Goal: Communication & Community: Answer question/provide support

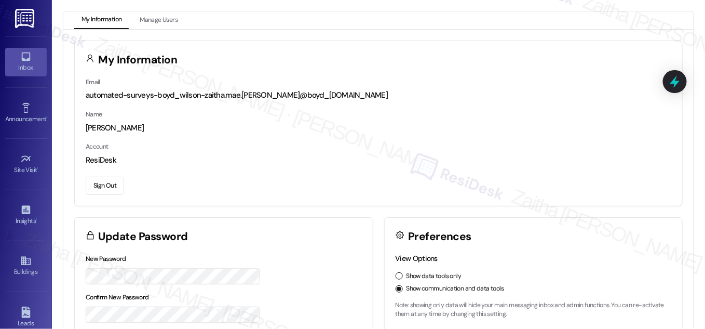
click at [21, 62] on div "Inbox" at bounding box center [26, 67] width 52 height 10
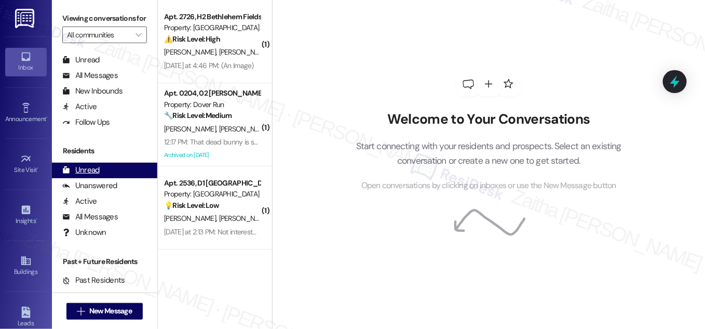
scroll to position [199, 0]
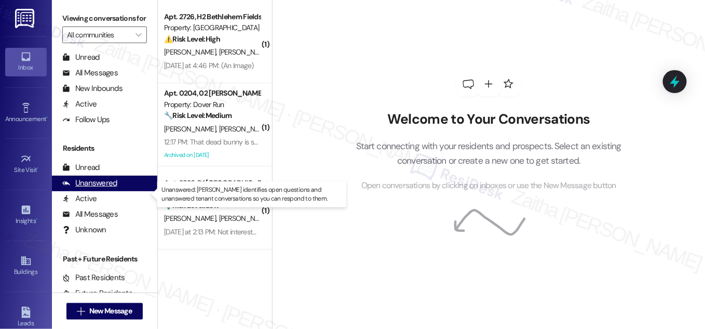
click at [102, 188] on div "Unanswered" at bounding box center [89, 183] width 55 height 11
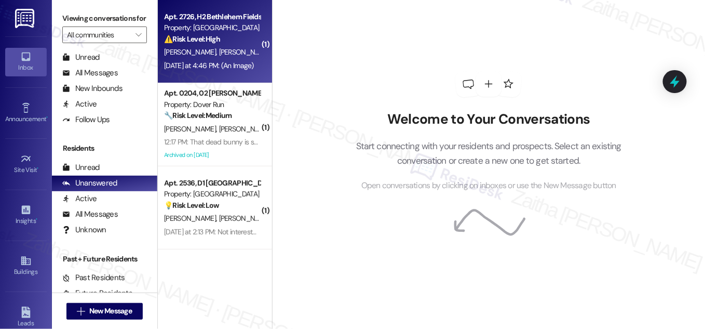
click at [212, 43] on strong "⚠️ Risk Level: High" at bounding box center [192, 38] width 56 height 9
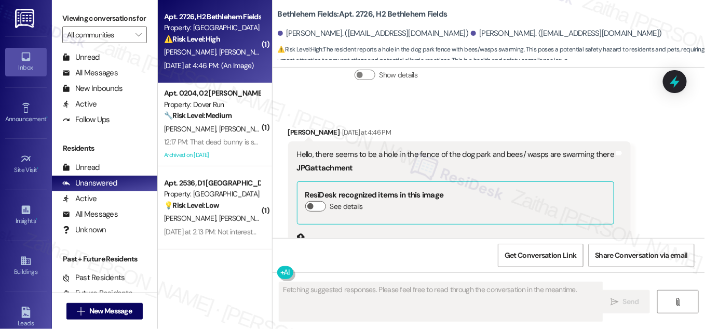
scroll to position [5389, 0]
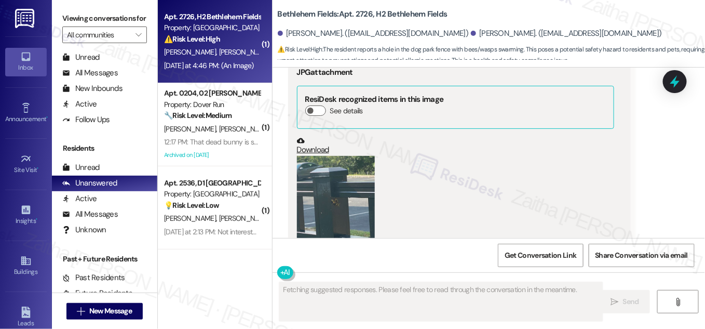
click at [352, 157] on button "Zoom image" at bounding box center [336, 208] width 78 height 104
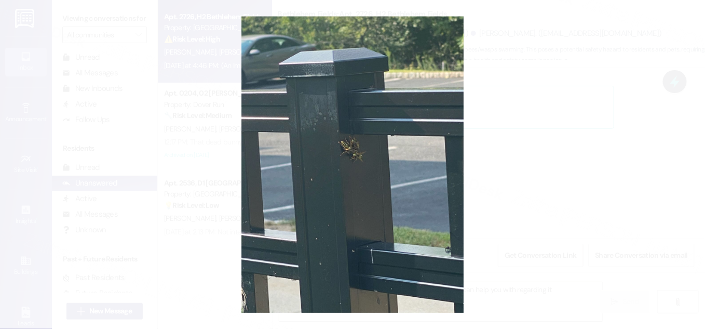
type textarea "Hi {{first_name}}, thanks for the image! Is there something I can help you with…"
click at [534, 177] on button "Unzoom image" at bounding box center [352, 164] width 705 height 329
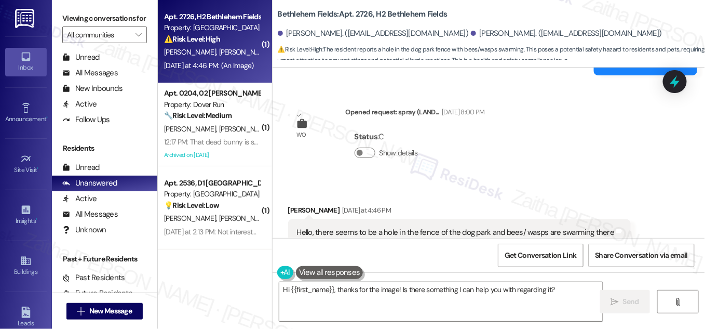
scroll to position [5201, 0]
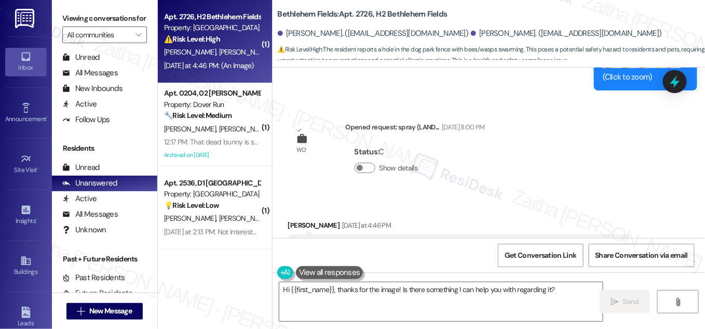
drag, startPoint x: 292, startPoint y: 181, endPoint x: 603, endPoint y: 178, distance: 311.0
copy div "Hello, there seems to be a hole in the fence of the dog park and bees/ wasps ar…"
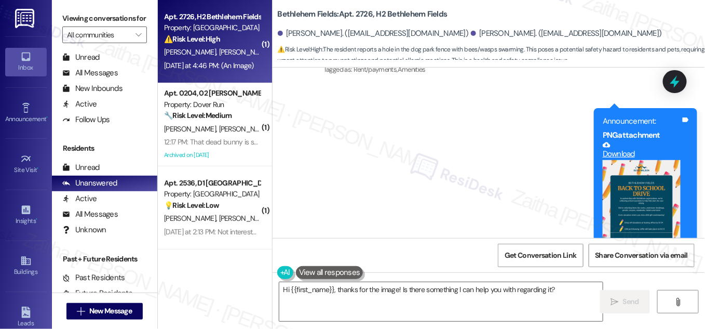
click at [476, 137] on div "Announcement, sent via SMS Sarah (ResiDesk) Aug 11, 2025 at 3:01 PM Hey Caitlin…" at bounding box center [489, 59] width 432 height 455
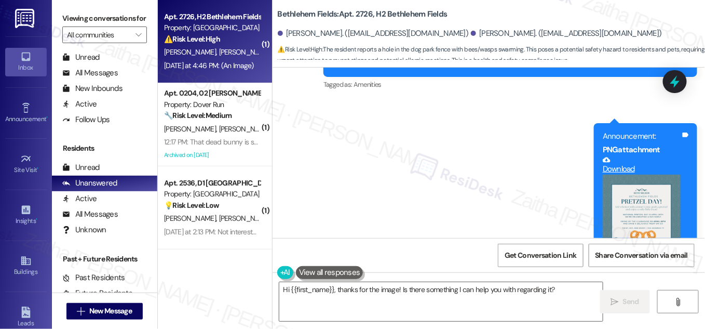
scroll to position [3973, 0]
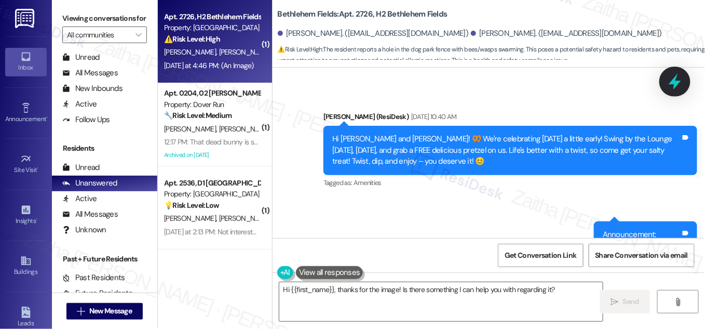
click at [669, 78] on icon at bounding box center [675, 82] width 18 height 18
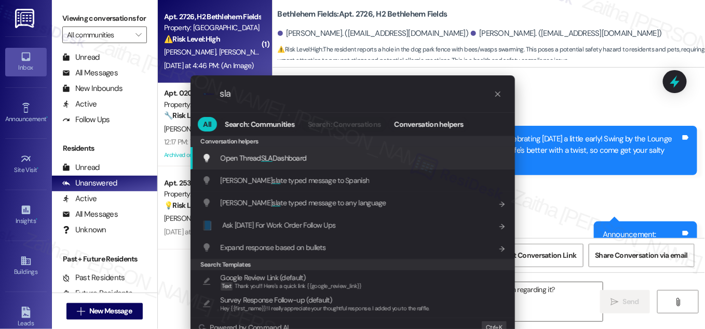
type input "sla"
click at [294, 160] on span "Open Thread SLA Dashboard" at bounding box center [264, 157] width 86 height 9
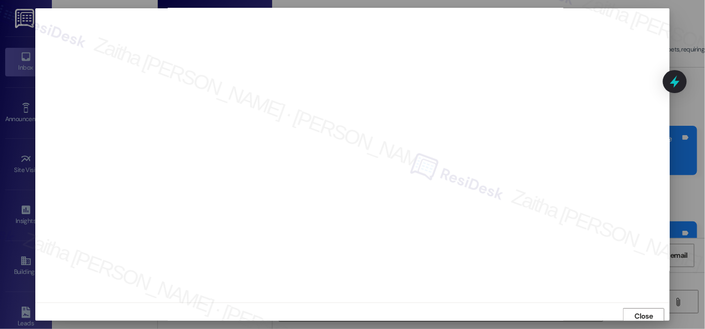
scroll to position [0, 0]
click at [638, 313] on span "Close" at bounding box center [644, 318] width 18 height 11
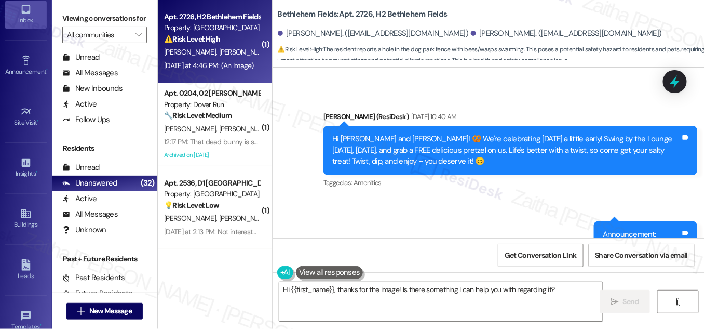
scroll to position [163, 0]
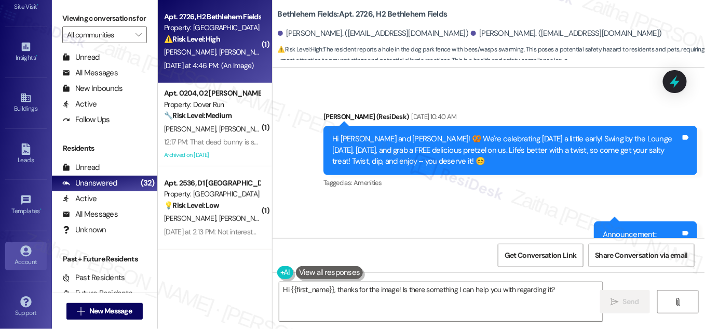
click at [23, 251] on icon at bounding box center [25, 250] width 11 height 11
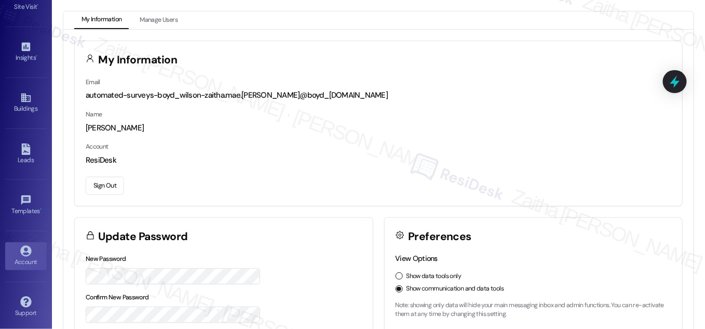
click at [110, 183] on button "Sign Out" at bounding box center [105, 186] width 38 height 18
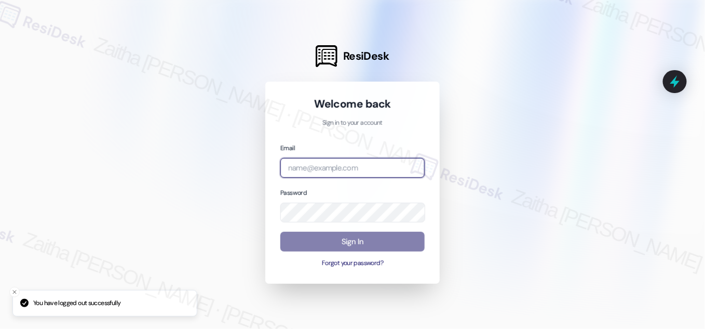
click at [352, 165] on input "email" at bounding box center [352, 168] width 144 height 20
type input "automated-surveys-meridian_management-zaitha.mae.garcia@meridian_management.com"
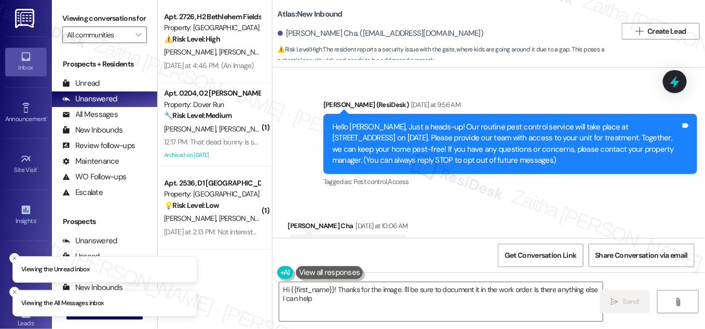
scroll to position [2665, 0]
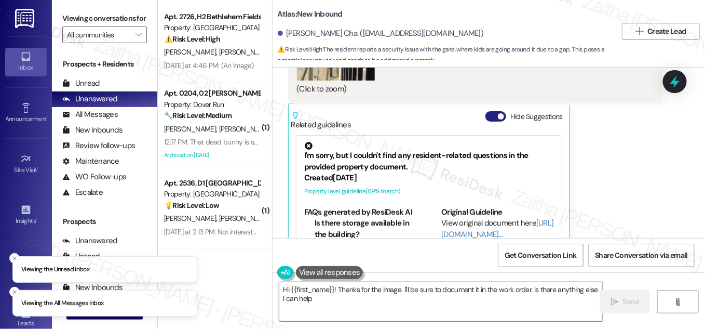
click at [493, 111] on button "Hide Suggestions" at bounding box center [495, 116] width 21 height 10
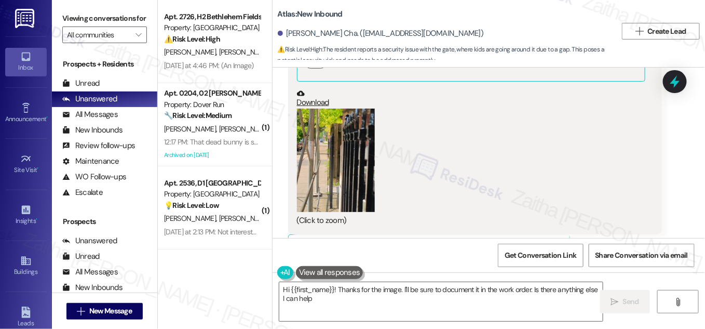
click at [331, 141] on button "Zoom image" at bounding box center [336, 159] width 78 height 103
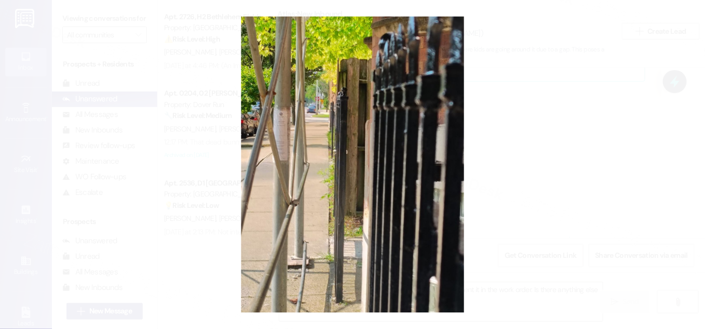
click at [537, 141] on button "Unzoom image" at bounding box center [352, 164] width 705 height 329
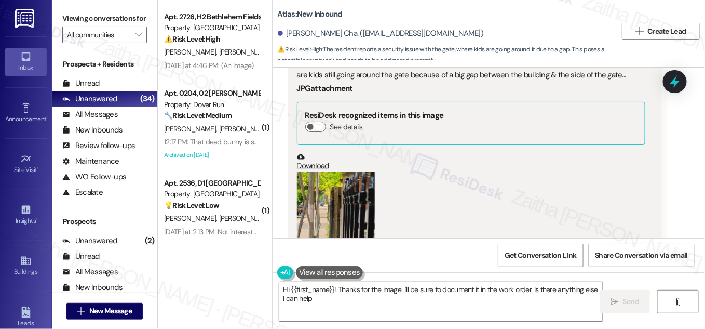
scroll to position [2298, 0]
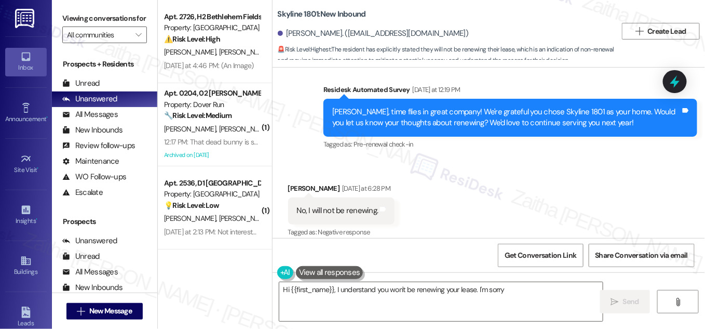
scroll to position [146, 0]
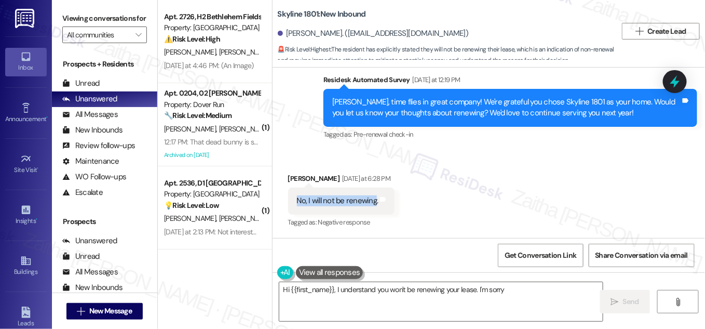
drag, startPoint x: 296, startPoint y: 198, endPoint x: 374, endPoint y: 211, distance: 78.9
click at [374, 211] on div "No, I will not be renewing. Tags and notes" at bounding box center [341, 200] width 107 height 26
copy div "No, I will not be renewing"
click at [512, 177] on div "Received via SMS James Perkins Yesterday at 6:28 PM No, I will not be renewing.…" at bounding box center [489, 194] width 432 height 88
click at [573, 300] on textarea "Hi {{first_name}}, I understand you won't be renewing your lease. I'm sorry to …" at bounding box center [440, 301] width 323 height 39
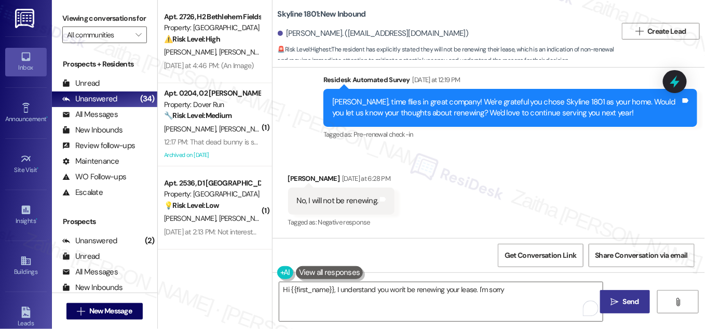
click at [621, 300] on span "Send" at bounding box center [631, 301] width 20 height 11
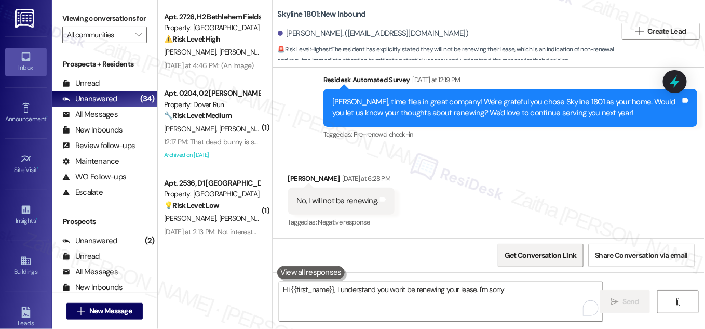
click at [538, 262] on span "Get Conversation Link" at bounding box center [541, 255] width 76 height 22
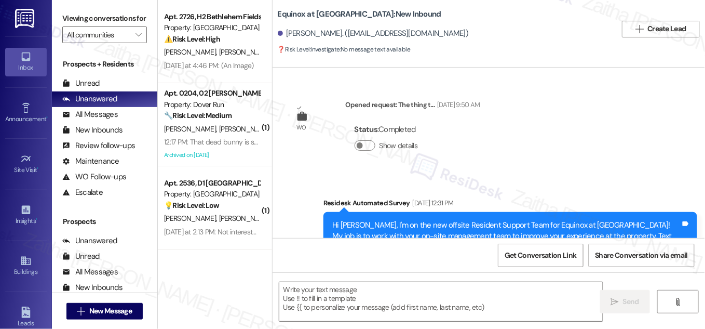
type textarea "Fetching suggested responses. Please feel free to read through the conversation…"
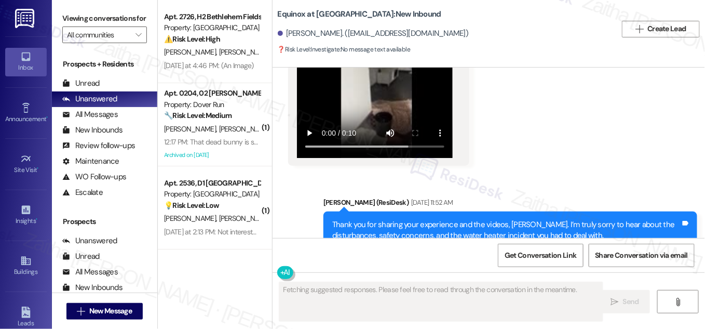
scroll to position [4447, 0]
